Goal: Task Accomplishment & Management: Manage account settings

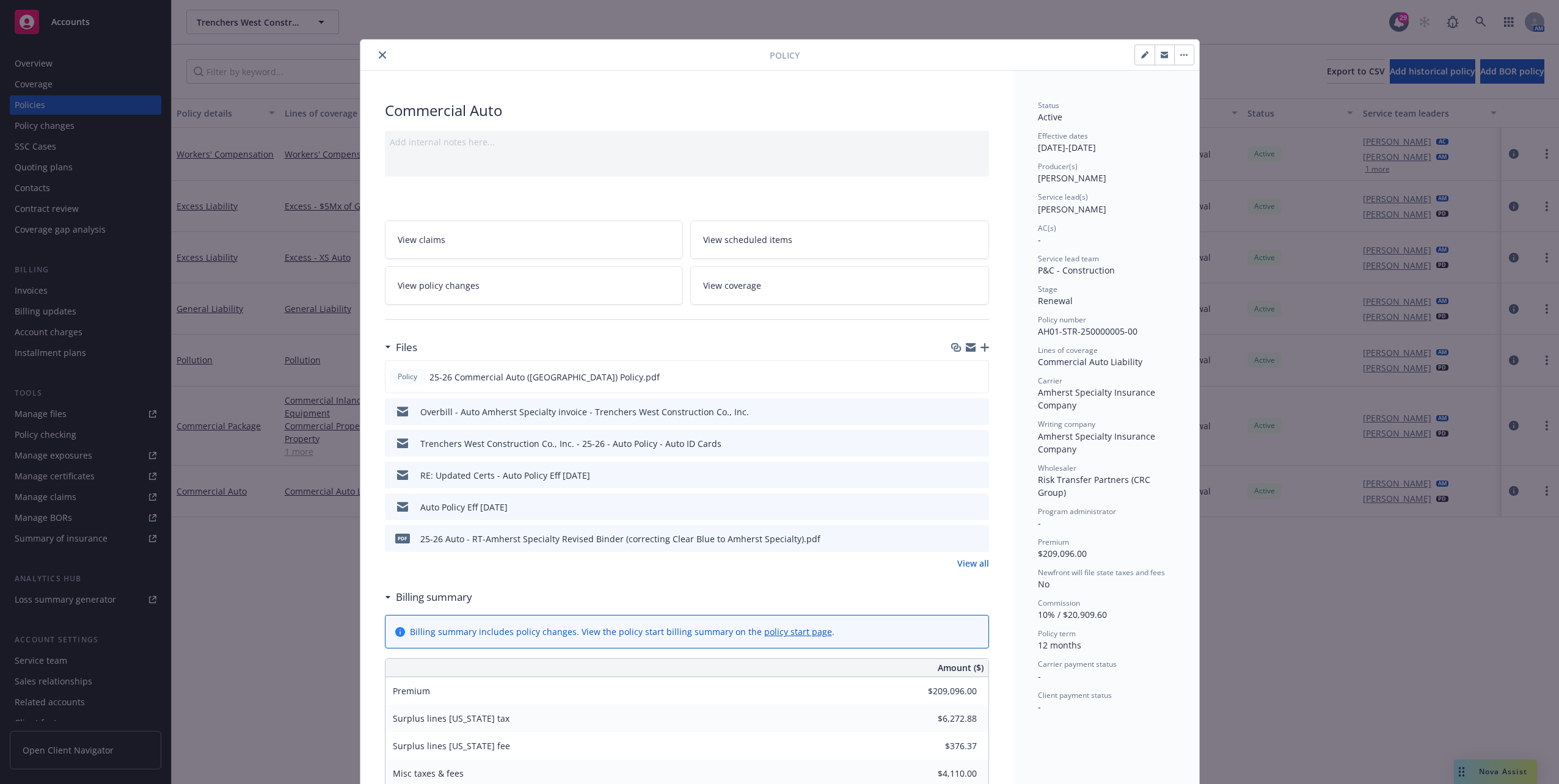
click at [1455, 56] on div "Policy Commercial Auto Add internal notes here... View claims View scheduled it…" at bounding box center [780, 392] width 1559 height 784
click at [379, 52] on icon "close" at bounding box center [382, 54] width 7 height 7
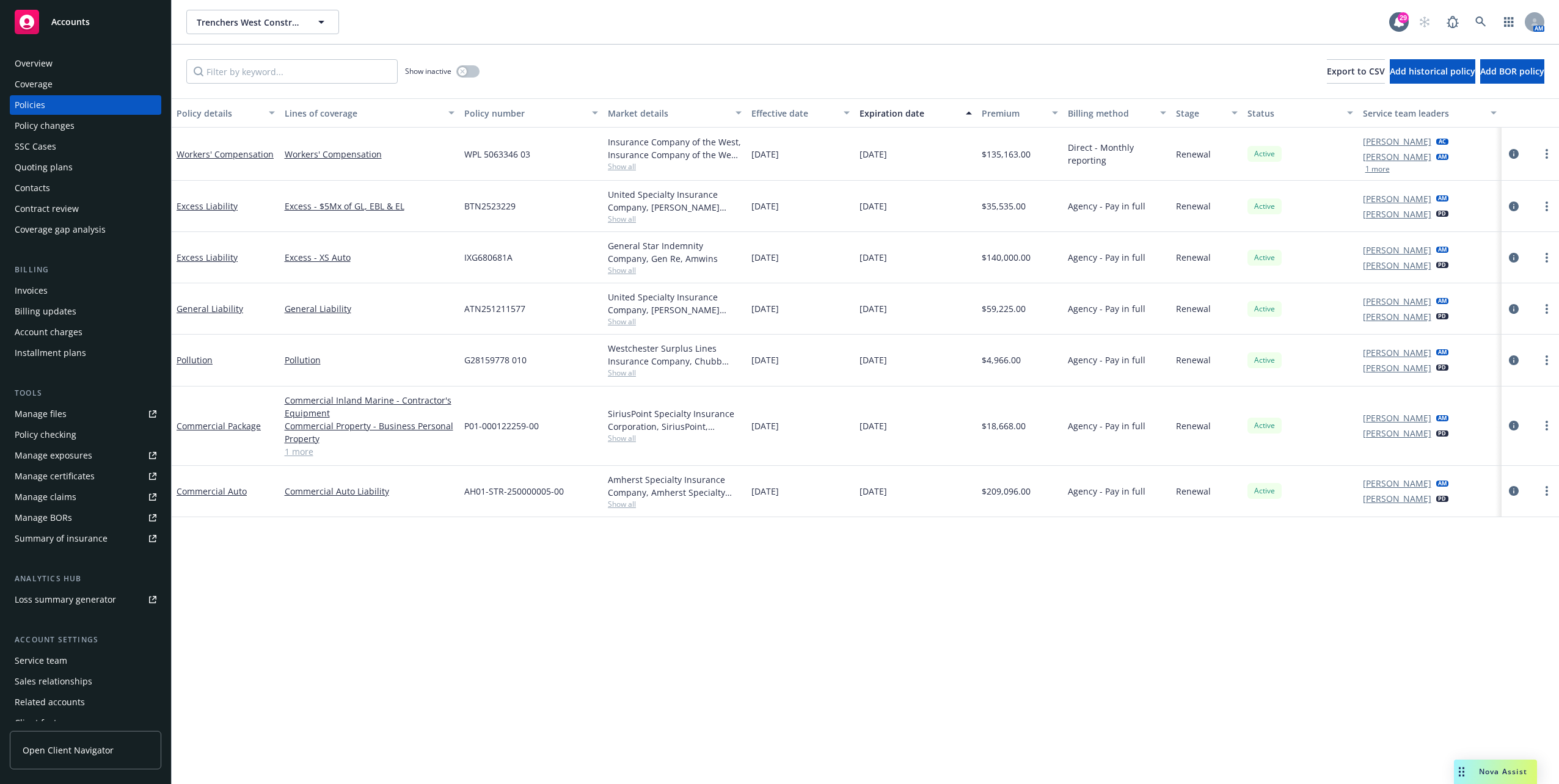
click at [28, 25] on rect at bounding box center [27, 22] width 25 height 25
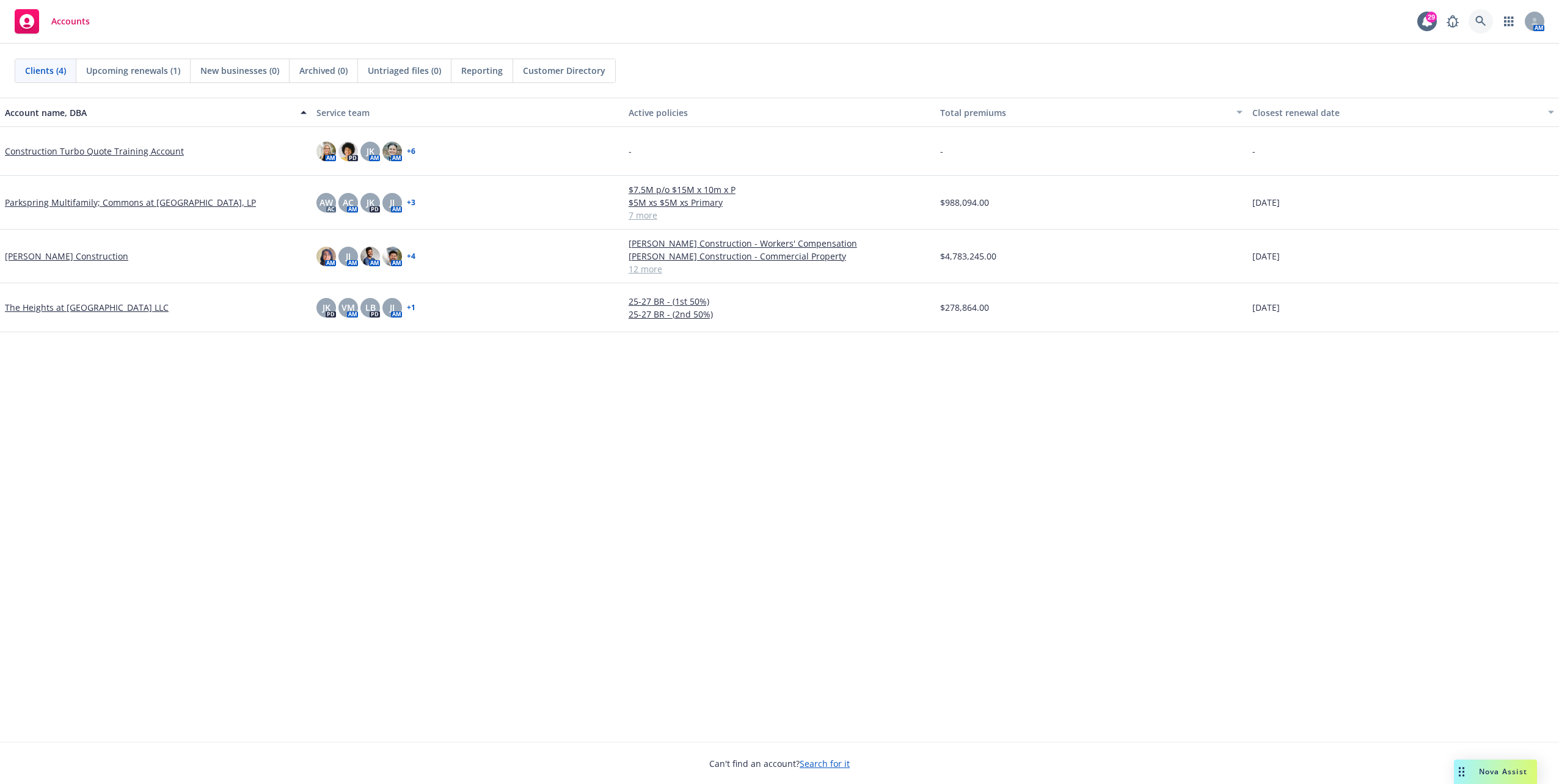
click at [1476, 24] on icon at bounding box center [1481, 21] width 11 height 11
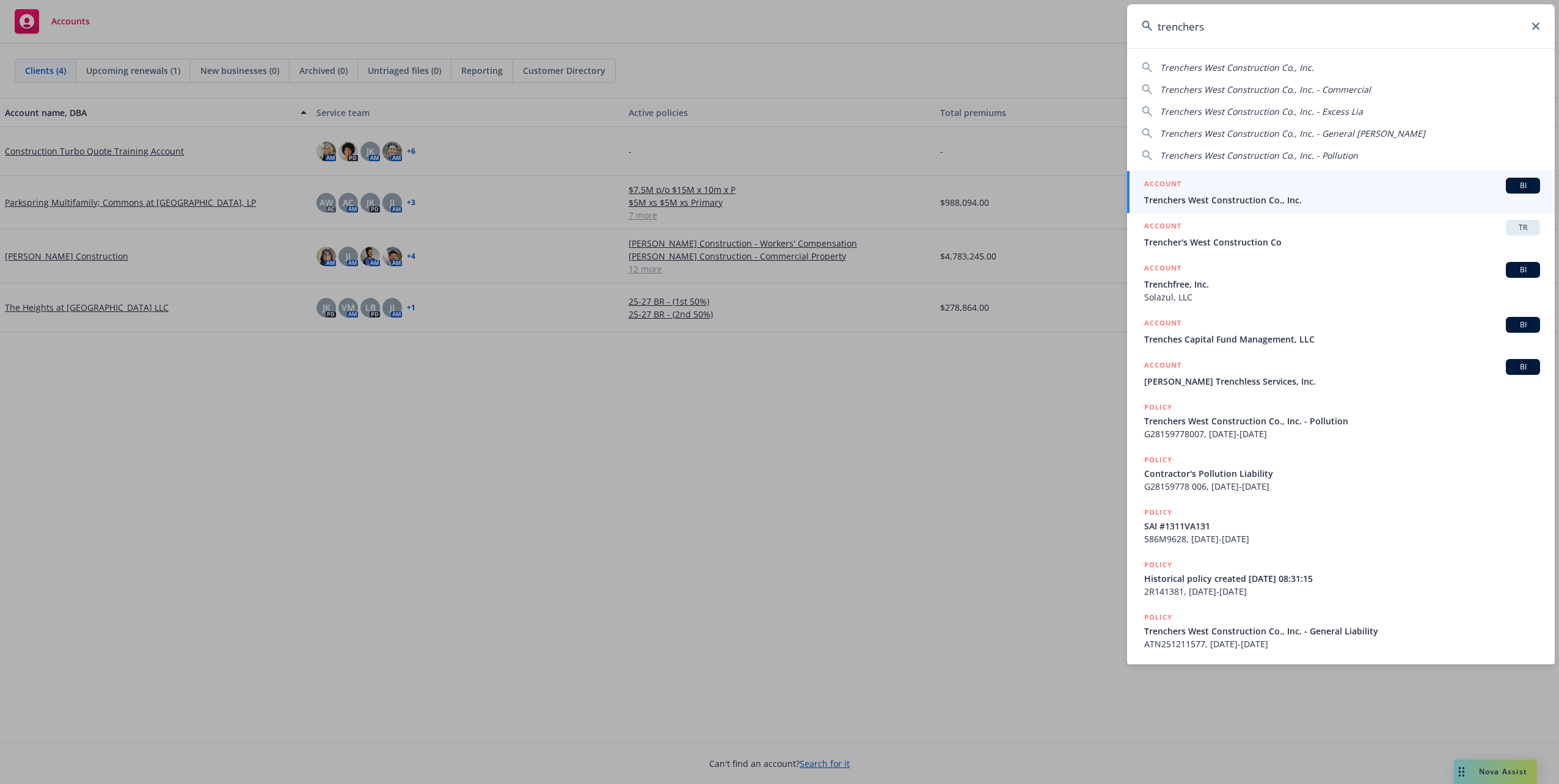
type input "trenchers"
click at [1313, 178] on div "ACCOUNT BI" at bounding box center [1342, 186] width 396 height 16
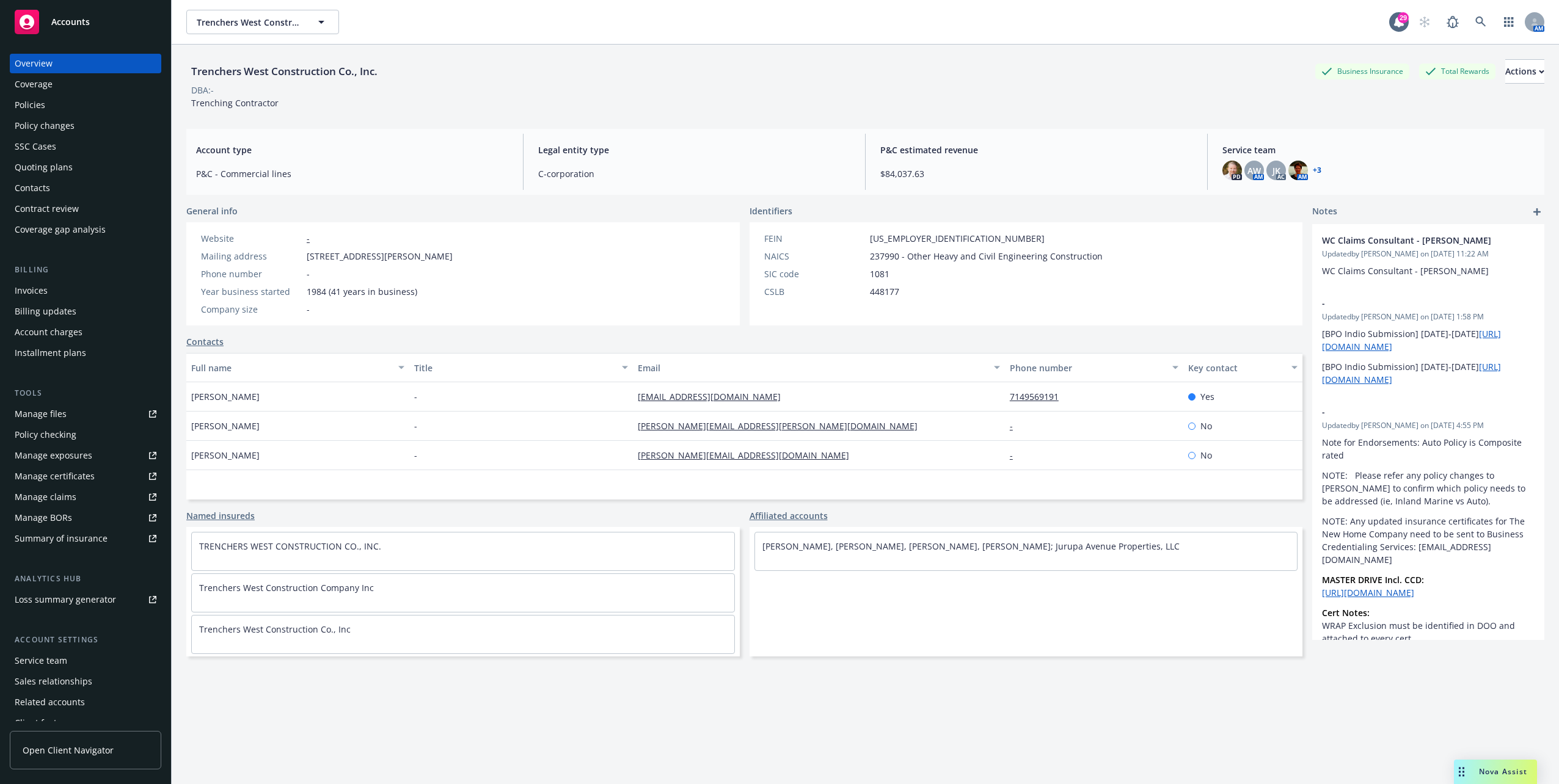
click at [74, 658] on div "Service team" at bounding box center [85, 660] width 141 height 20
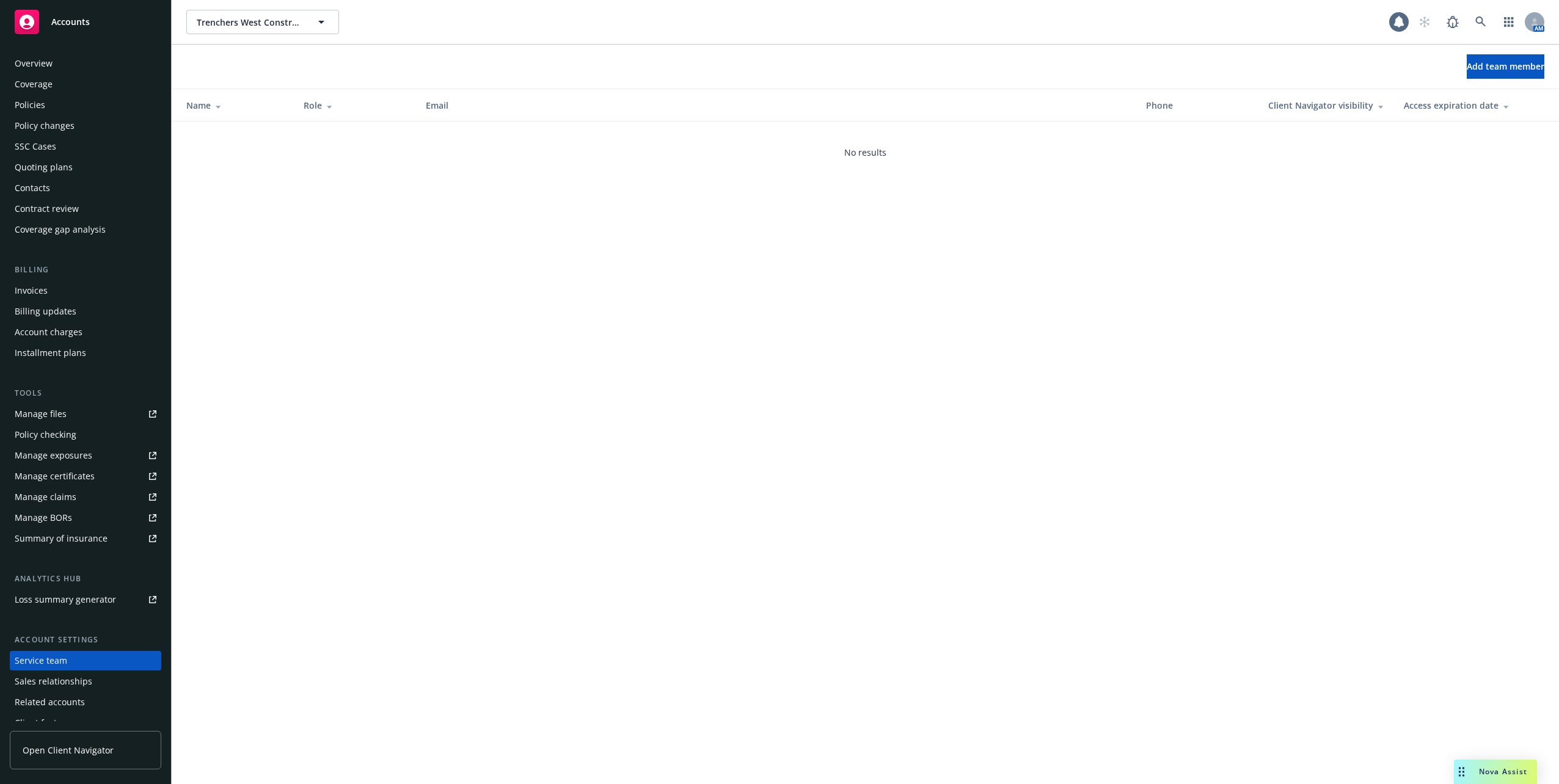
scroll to position [32, 0]
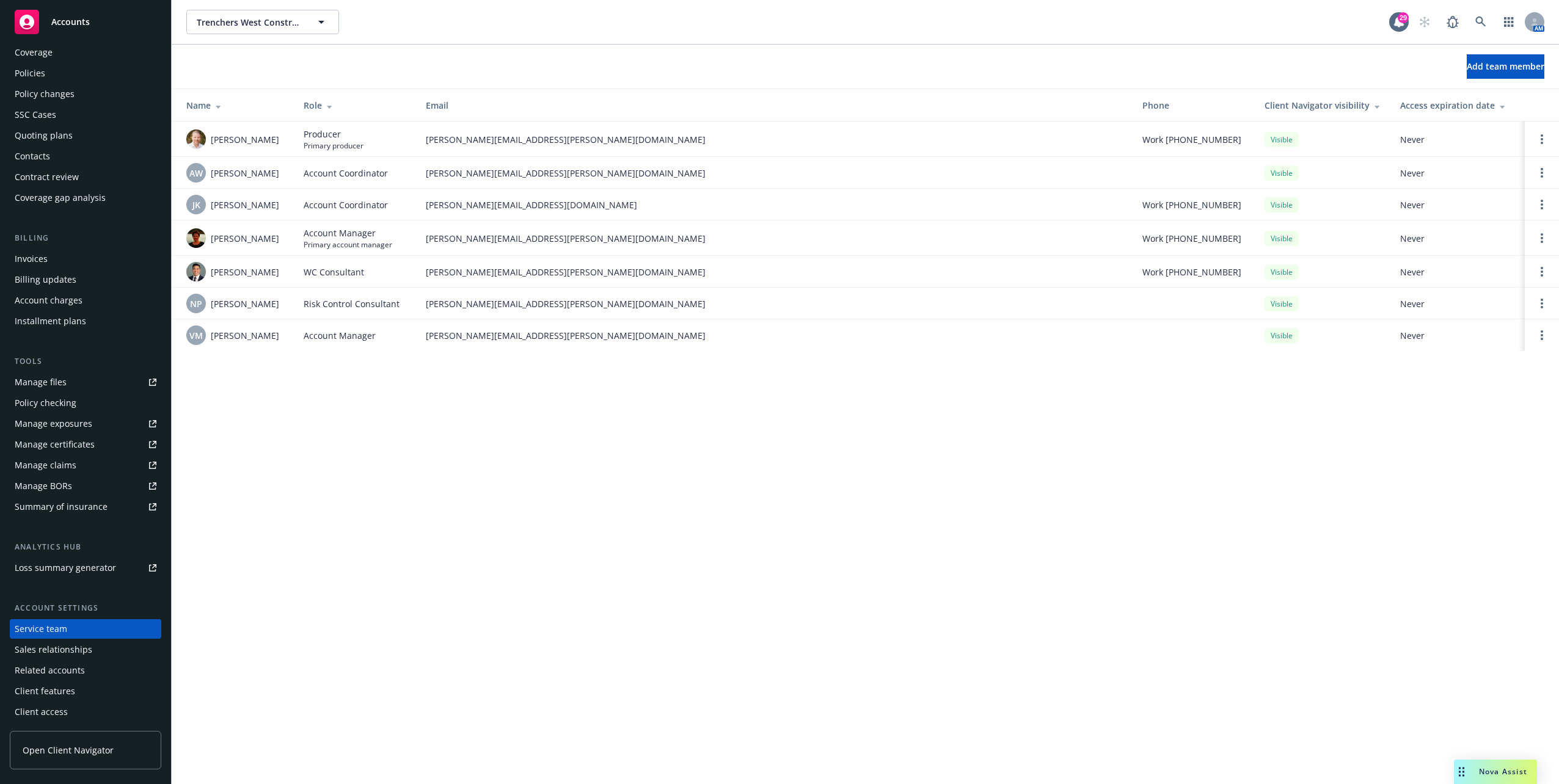
click at [36, 76] on div "Policies" at bounding box center [30, 73] width 31 height 20
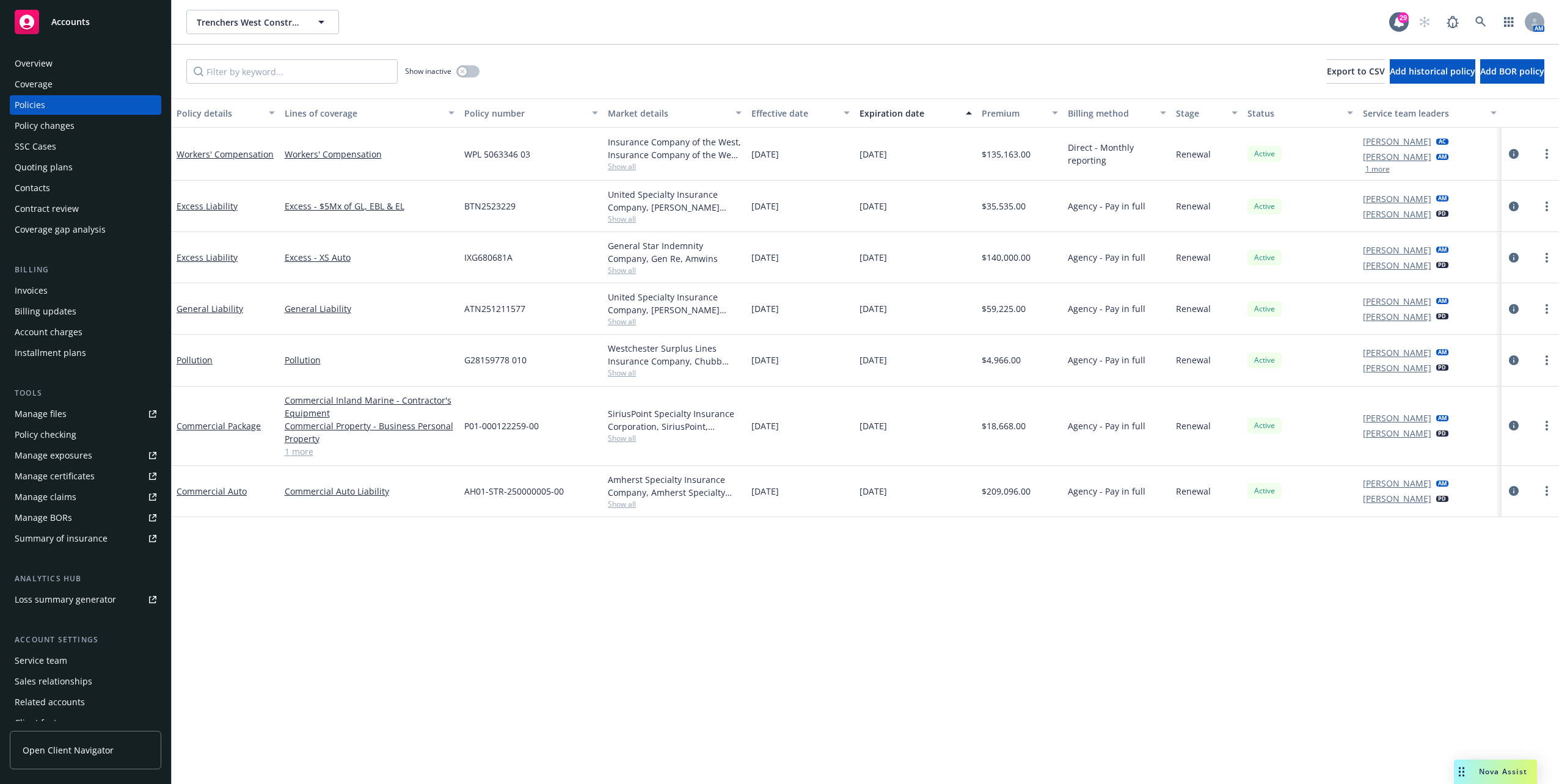
click at [38, 67] on div "Overview" at bounding box center [34, 63] width 38 height 20
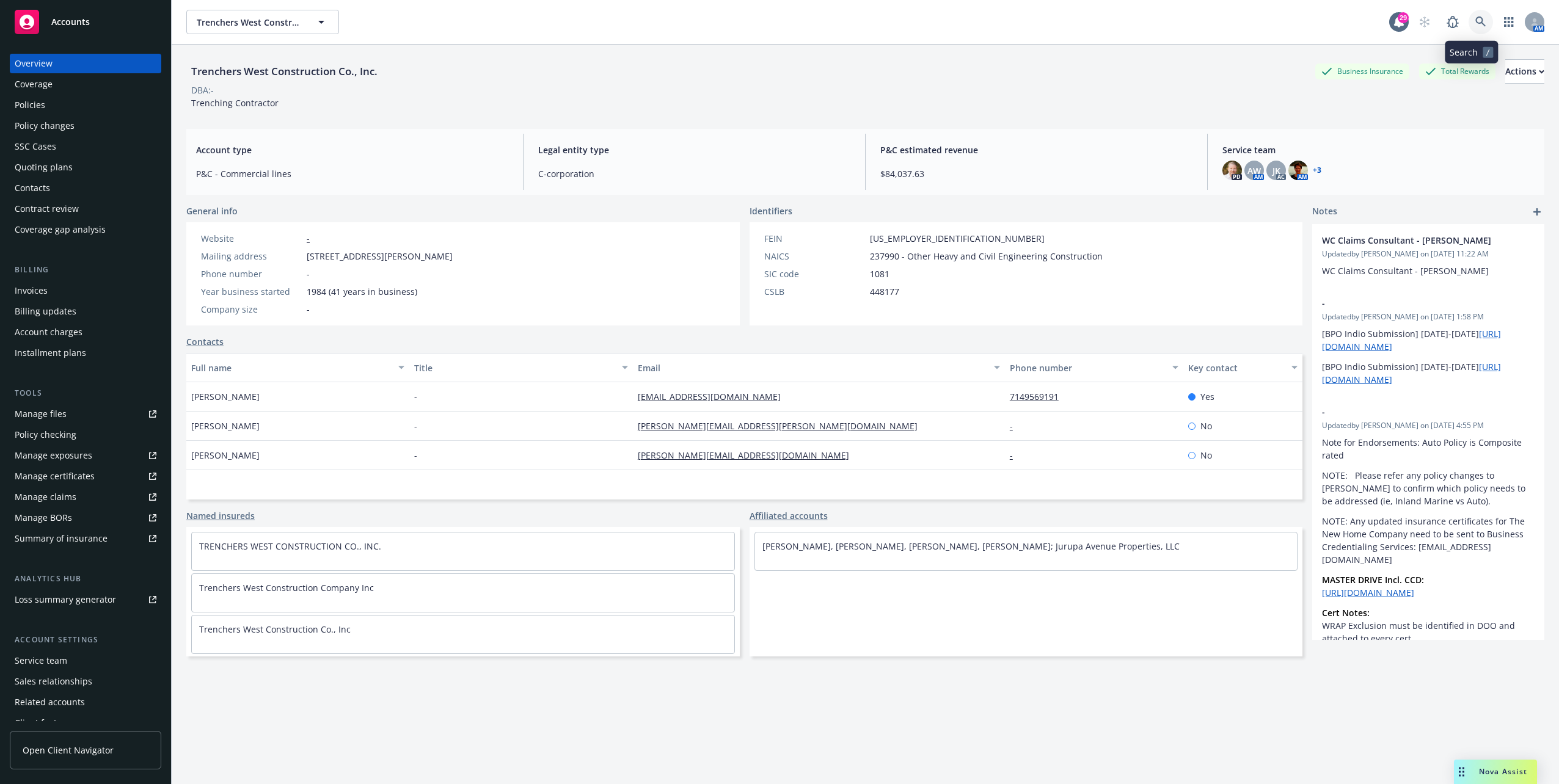
click at [1479, 30] on link at bounding box center [1481, 22] width 25 height 25
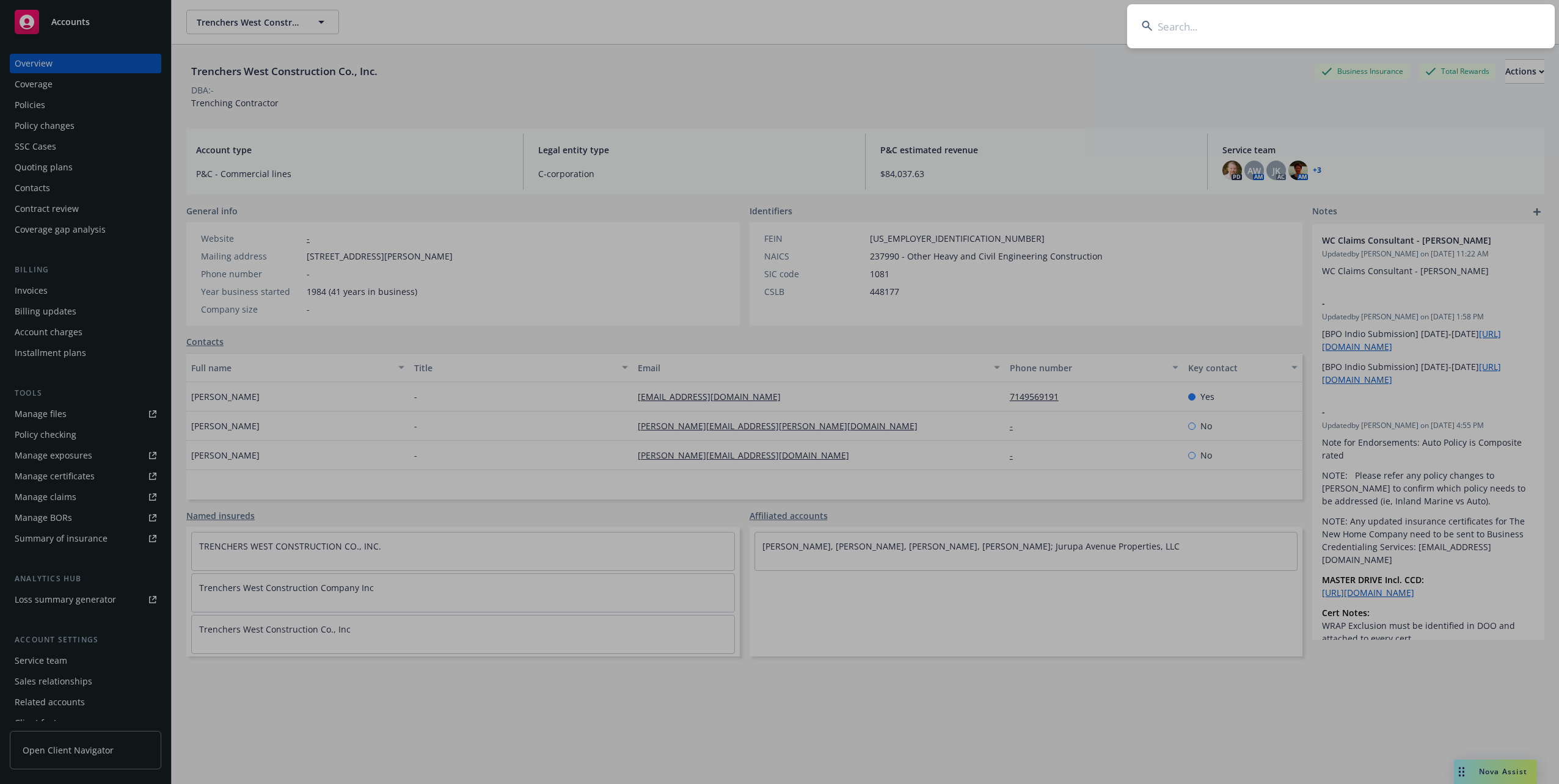
click at [1225, 32] on input at bounding box center [1341, 26] width 427 height 44
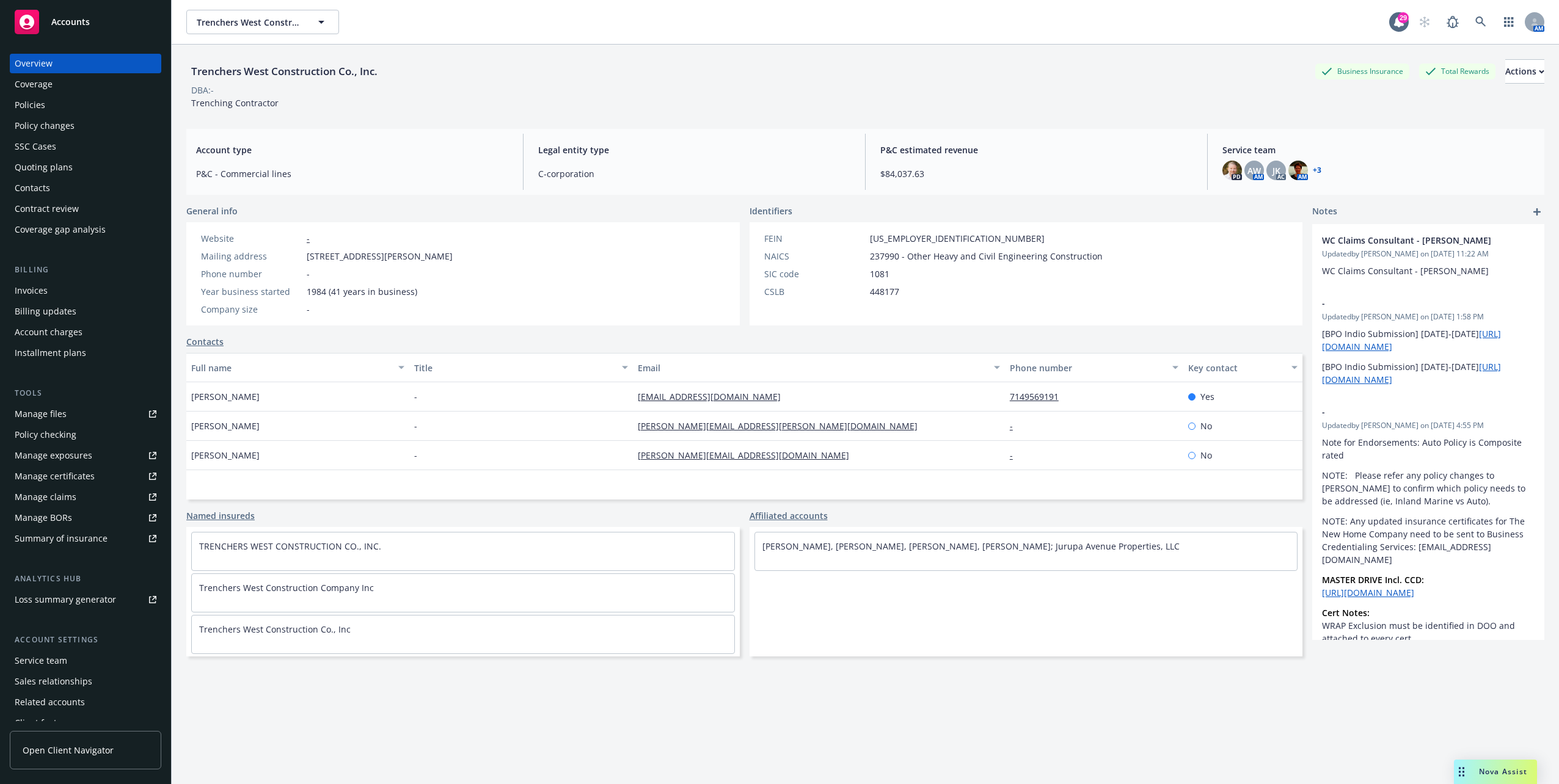
click at [639, 695] on div "Trenchers West Construction Co., Inc. Business Insurance Total Rewards Actions …" at bounding box center [865, 429] width 1358 height 769
click at [43, 142] on div "SSC Cases" at bounding box center [36, 146] width 42 height 20
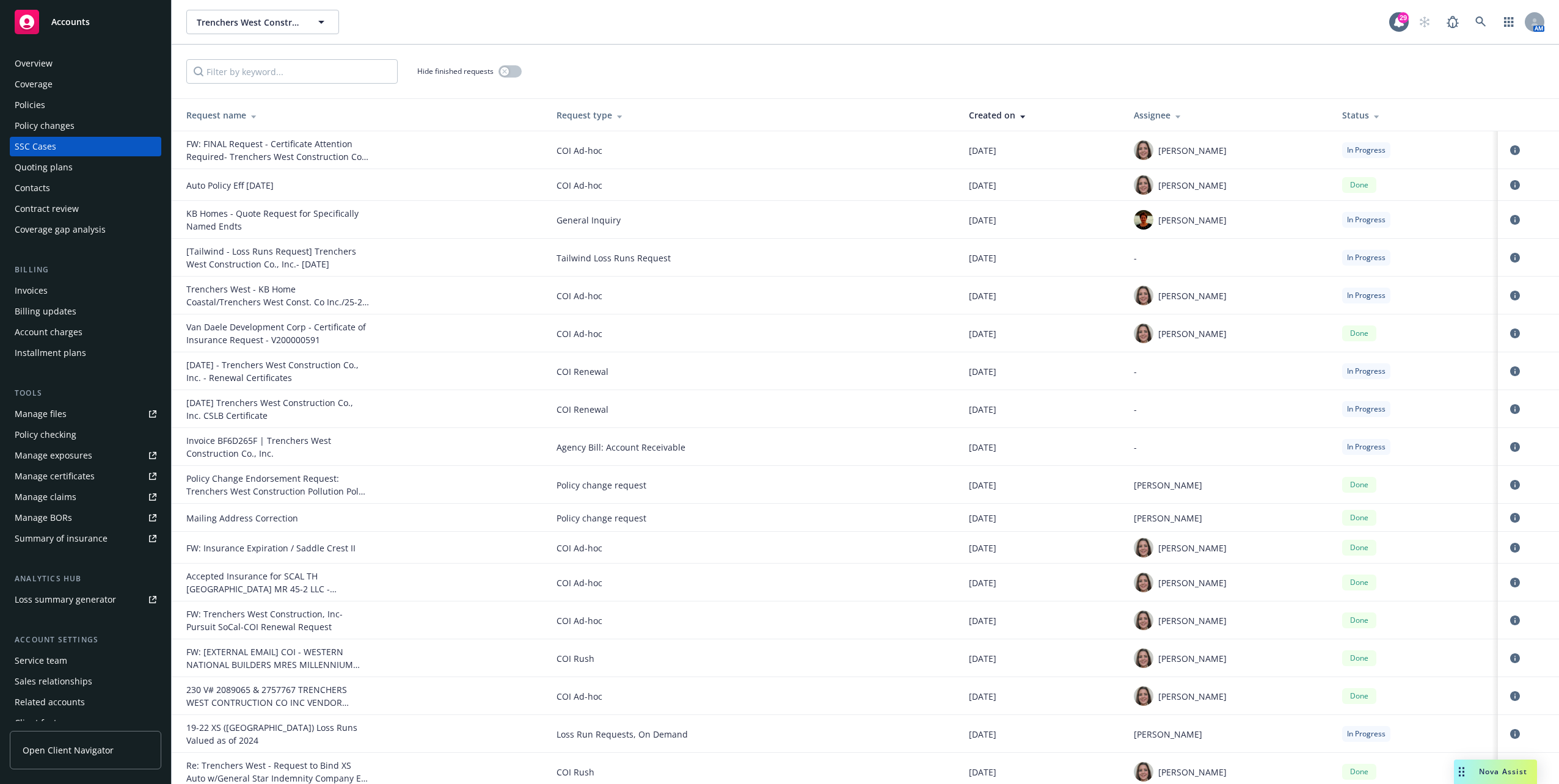
click at [54, 67] on div "Overview" at bounding box center [85, 63] width 141 height 20
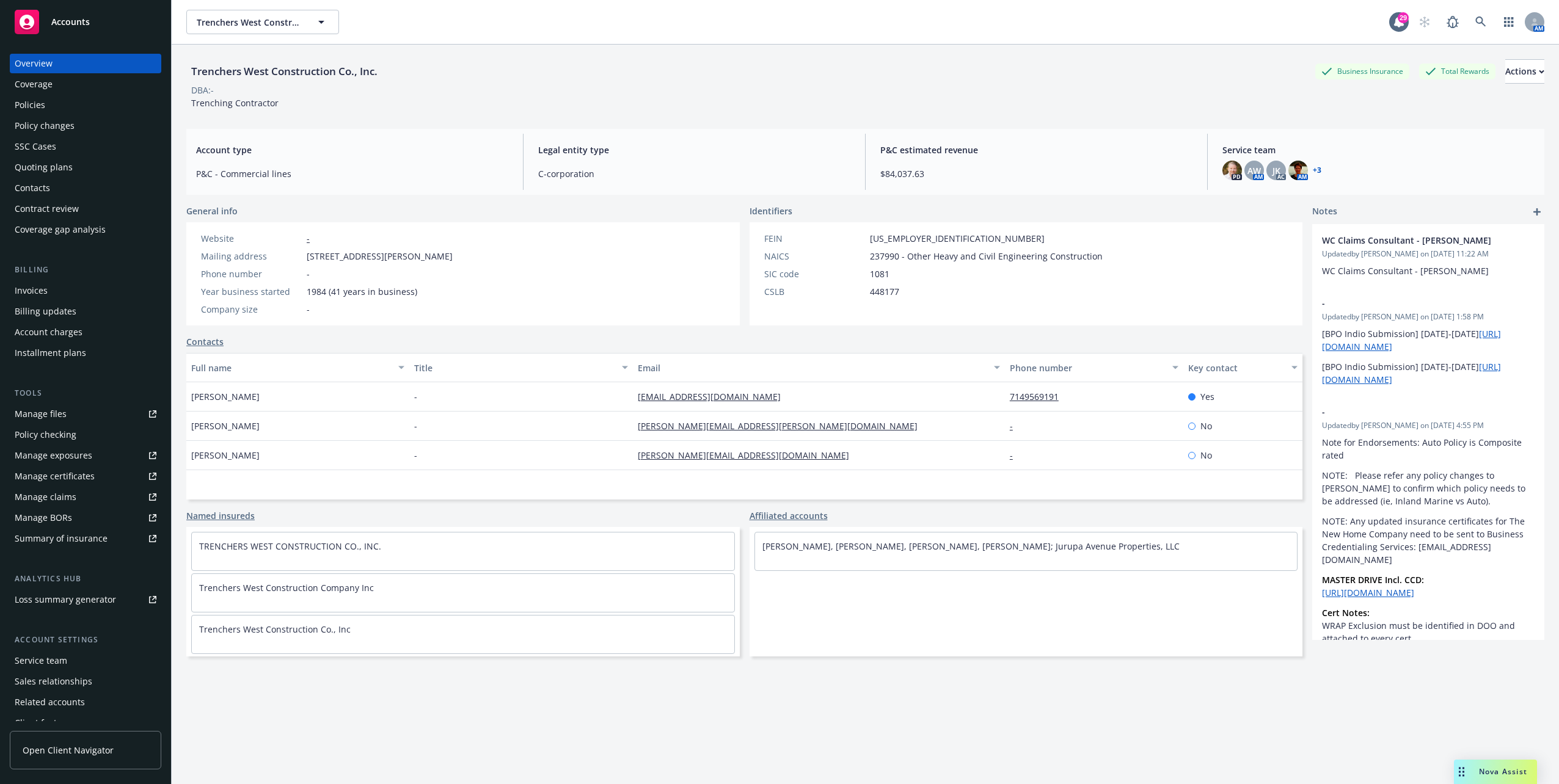
click at [48, 137] on div "SSC Cases" at bounding box center [36, 146] width 42 height 20
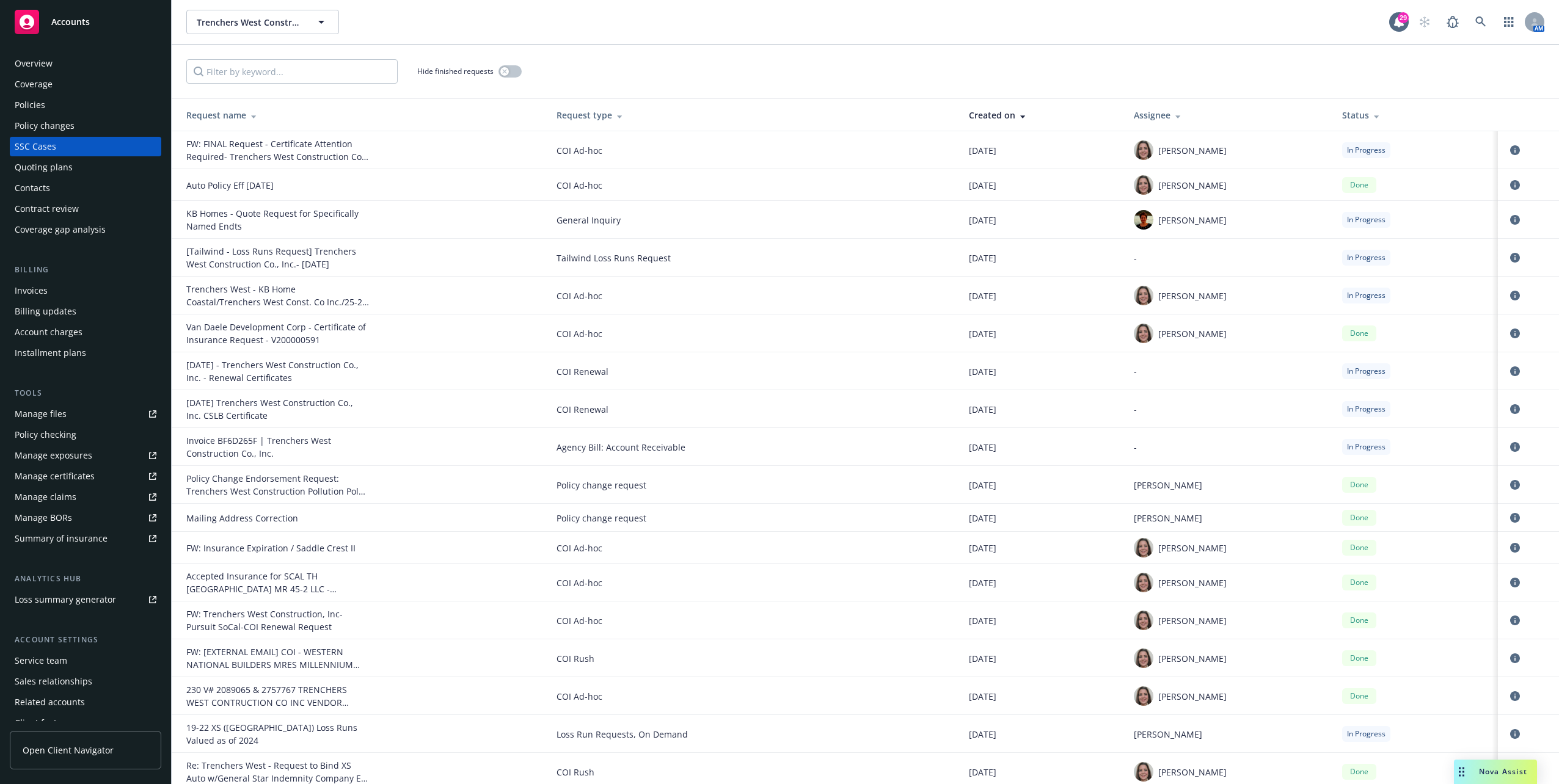
click at [94, 68] on div "Overview" at bounding box center [85, 63] width 141 height 20
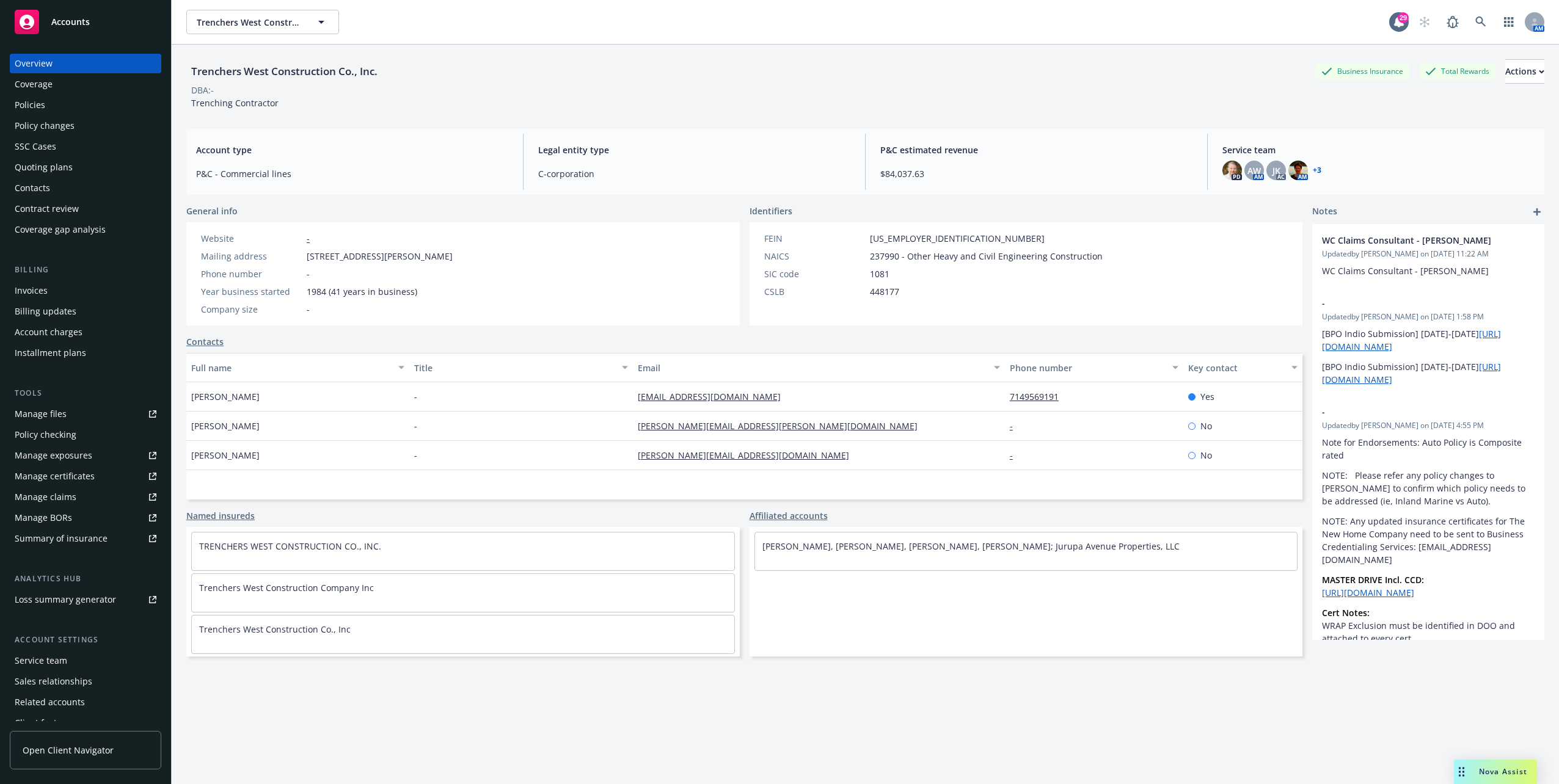
click at [381, 722] on div "Trenchers West Construction Co., Inc. Business Insurance Total Rewards Actions …" at bounding box center [865, 429] width 1358 height 769
click at [430, 684] on div "Trenchers West Construction Co., Inc. Business Insurance Total Rewards Actions …" at bounding box center [865, 429] width 1358 height 769
